Goal: Transaction & Acquisition: Purchase product/service

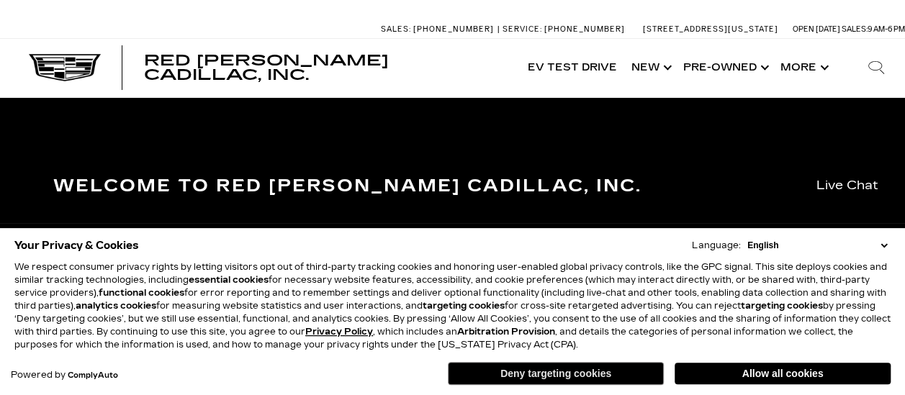
click at [517, 373] on button "Deny targeting cookies" at bounding box center [556, 373] width 216 height 23
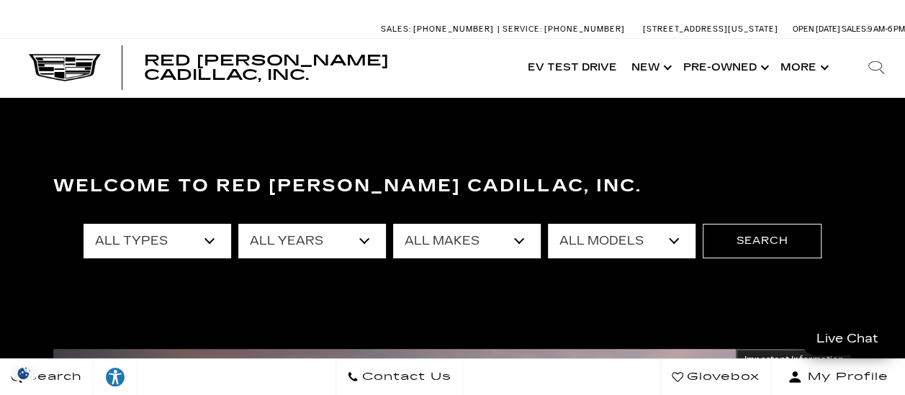
drag, startPoint x: 546, startPoint y: 220, endPoint x: 526, endPoint y: 236, distance: 25.1
click at [526, 236] on div "All Types New Used Certified Used Demo All Years 2026 2025 2024 2023 2022 2021 …" at bounding box center [453, 241] width 738 height 58
click at [526, 236] on select "All Makes Audi BMW Buick Cadillac Chevrolet Ford Honda Jeep Land Rover Lexus Me…" at bounding box center [467, 241] width 148 height 35
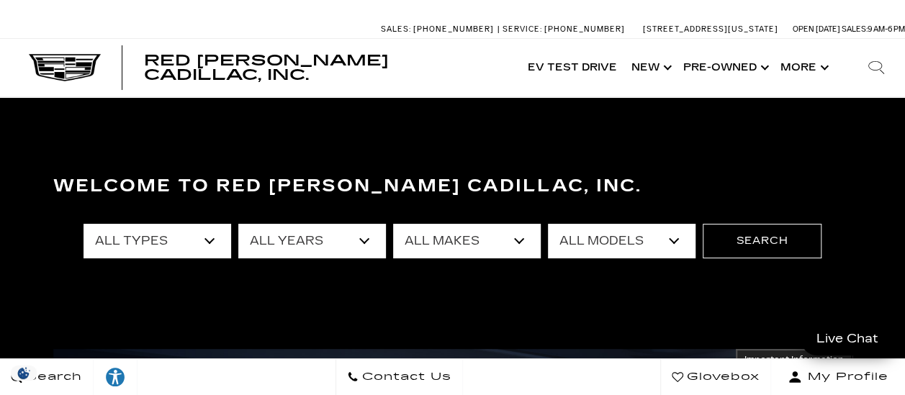
click at [668, 238] on select "All Models A4 Crown Signia CT4 CT5 Discovery E-Class Enclave Escalade Escalade …" at bounding box center [622, 241] width 148 height 35
click at [520, 251] on select "All Makes Audi BMW Buick Cadillac Chevrolet Ford Honda Jeep Land Rover Lexus Me…" at bounding box center [467, 241] width 148 height 35
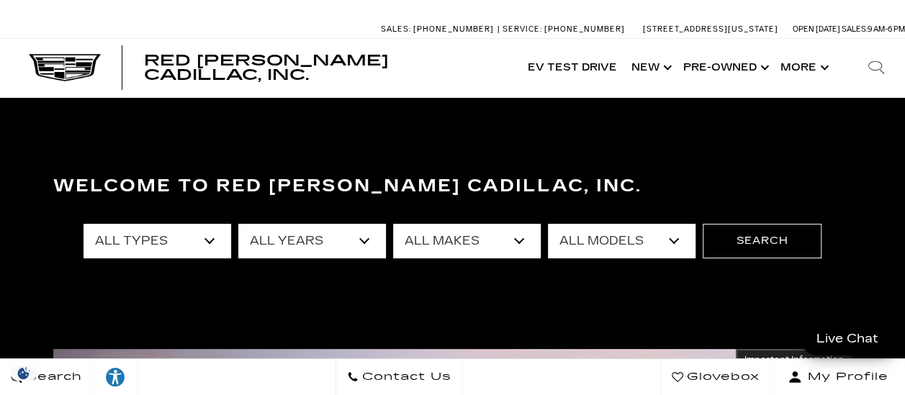
select select "Cadillac"
click at [393, 224] on select "All Makes Audi BMW Buick Cadillac Chevrolet Ford Honda Jeep Land Rover Lexus Me…" at bounding box center [467, 241] width 148 height 35
click at [664, 238] on select "All Models CT4 CT5 Escalade Escalade ESV ESCALADE IQ ESCALADE IQL LYRIQ OPTIQ S…" at bounding box center [622, 241] width 148 height 35
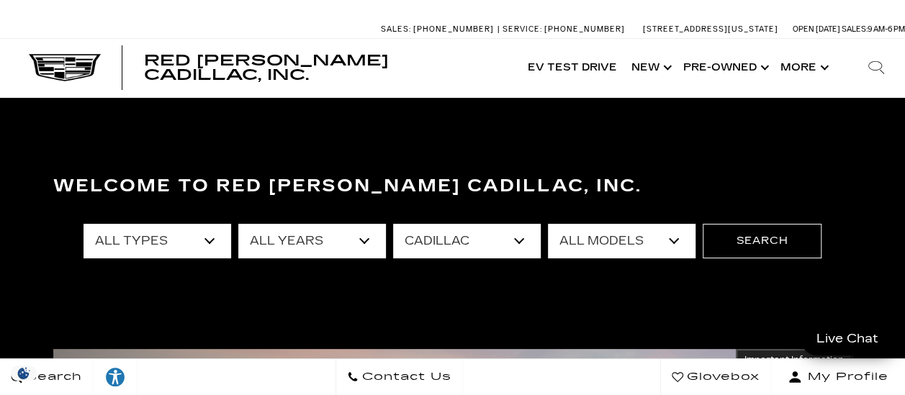
select select "VISTIQ"
click at [548, 224] on select "All Models CT4 CT5 Escalade Escalade ESV ESCALADE IQ ESCALADE IQL LYRIQ OPTIQ S…" at bounding box center [622, 241] width 148 height 35
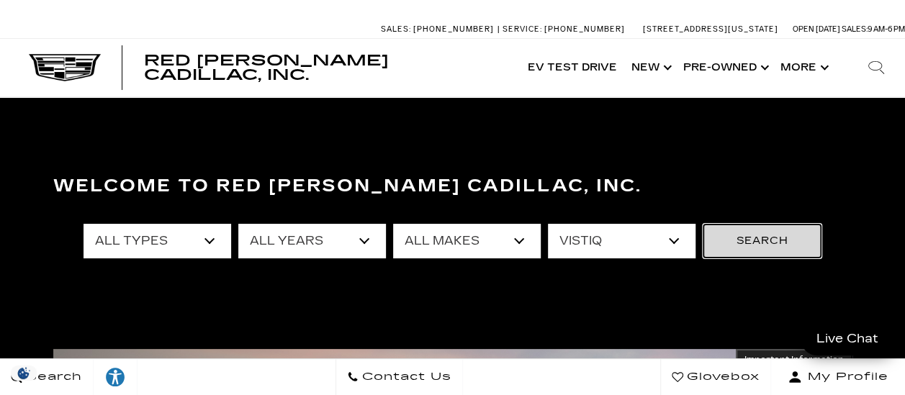
click at [739, 228] on button "Search" at bounding box center [762, 241] width 119 height 35
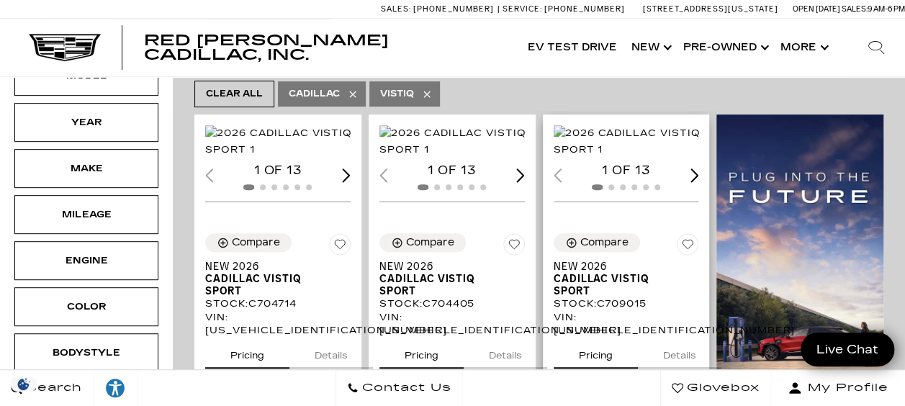
scroll to position [304, 0]
click at [624, 158] on img "1 / 2" at bounding box center [628, 142] width 148 height 32
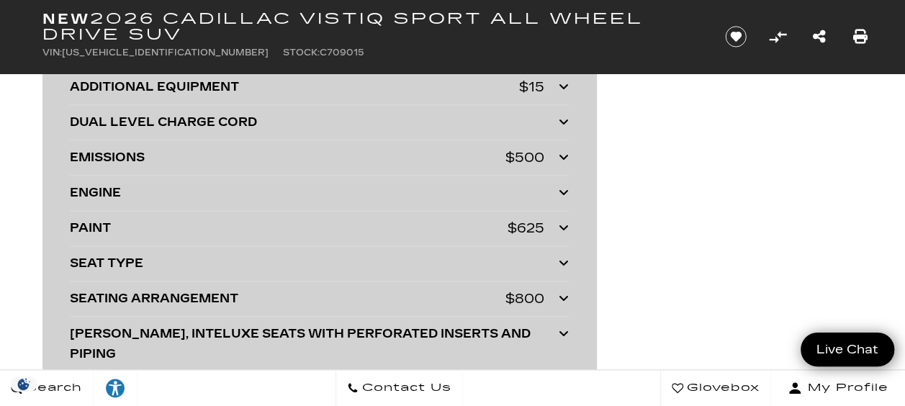
scroll to position [3332, 0]
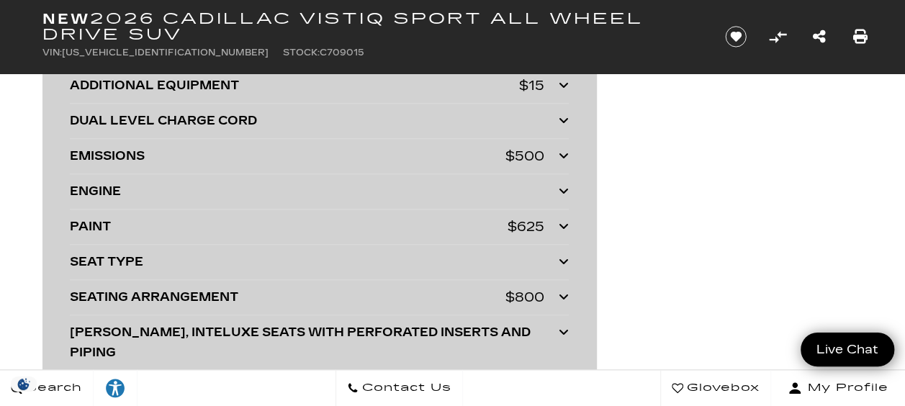
click at [559, 256] on icon at bounding box center [564, 262] width 10 height 12
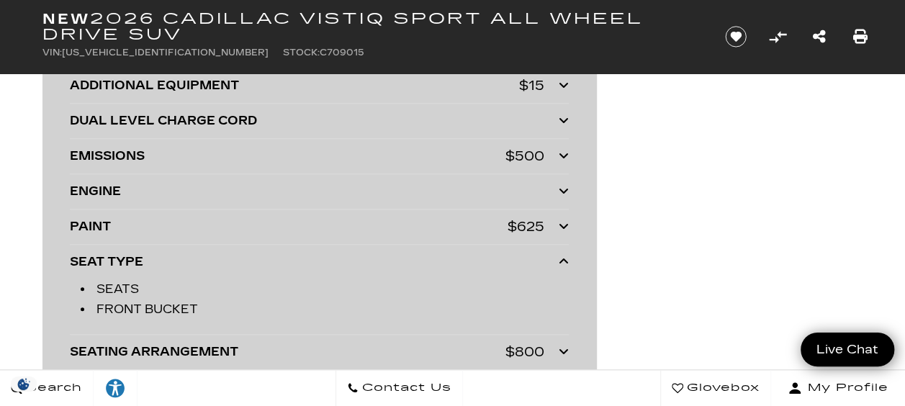
click at [559, 256] on div at bounding box center [564, 262] width 10 height 20
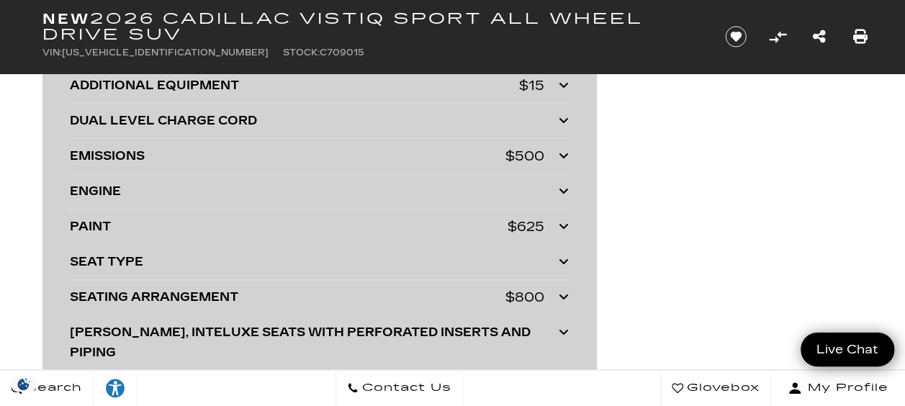
click at [564, 292] on icon at bounding box center [564, 297] width 10 height 12
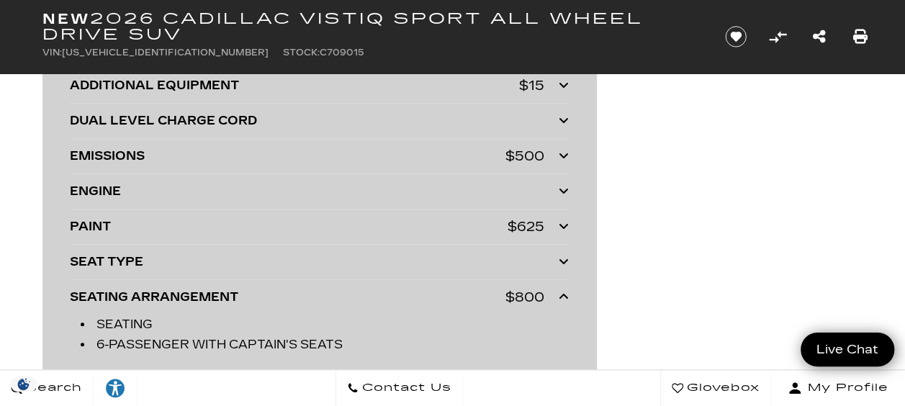
click at [564, 292] on icon at bounding box center [564, 297] width 10 height 12
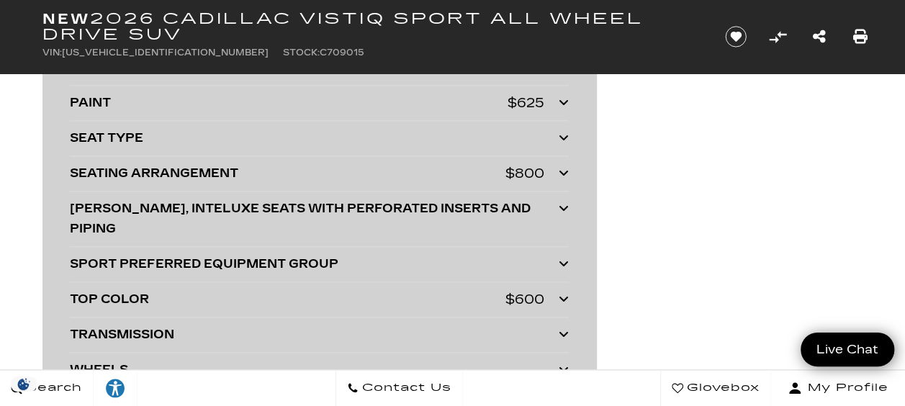
scroll to position [3457, 0]
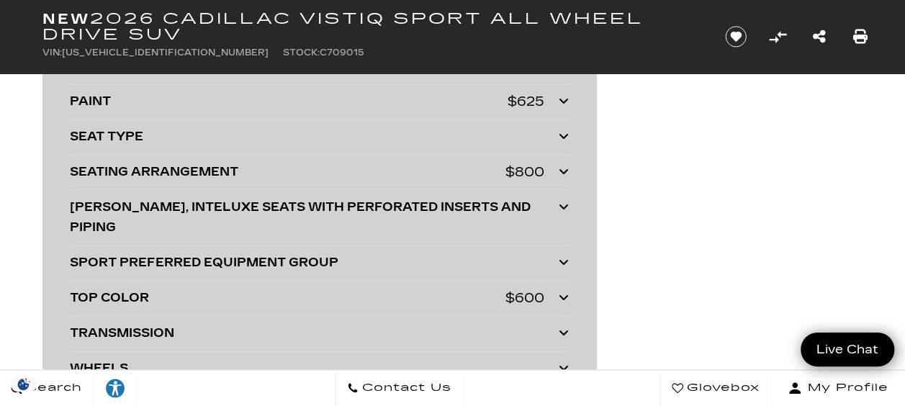
click at [568, 288] on div at bounding box center [564, 298] width 10 height 20
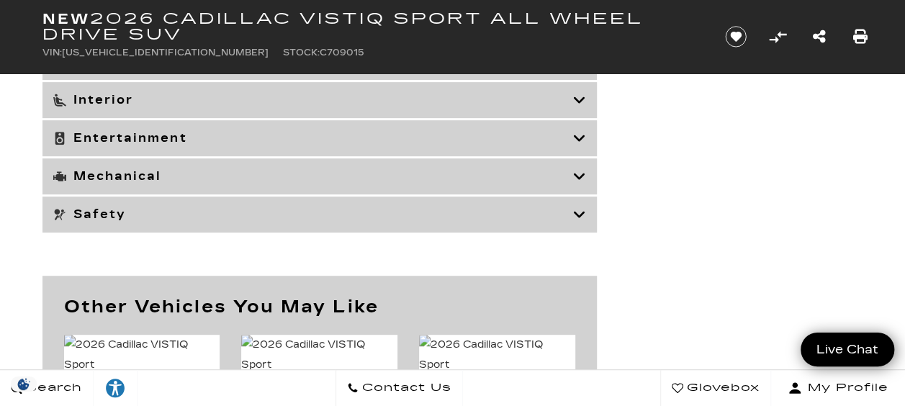
scroll to position [5701, 0]
click at [582, 133] on icon at bounding box center [579, 138] width 13 height 14
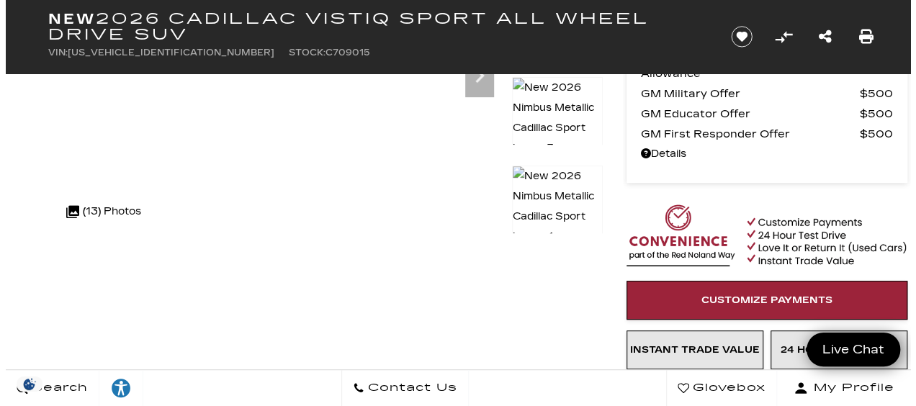
scroll to position [249, 0]
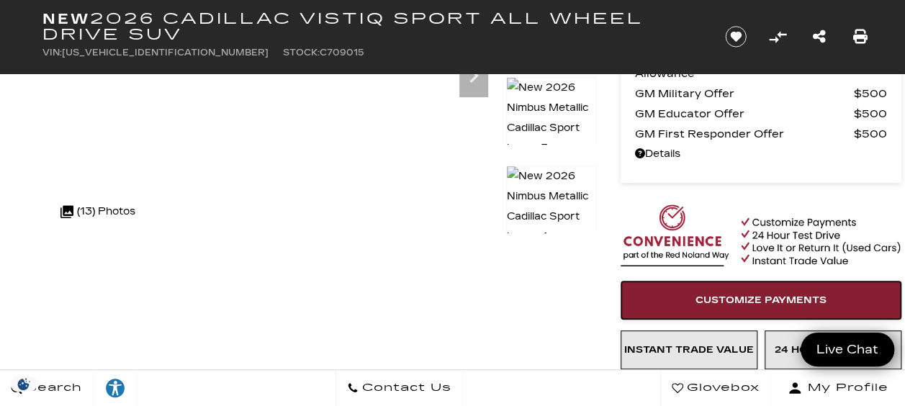
click at [720, 281] on link "Customize Payments" at bounding box center [761, 300] width 281 height 39
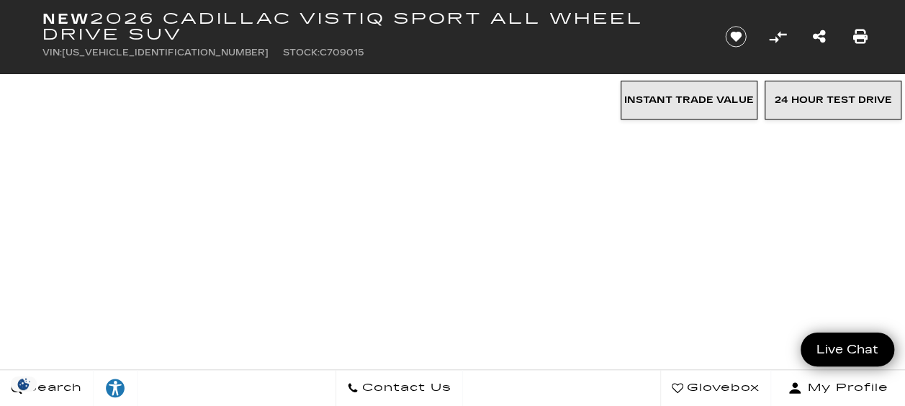
scroll to position [502, 0]
